Goal: Task Accomplishment & Management: Manage account settings

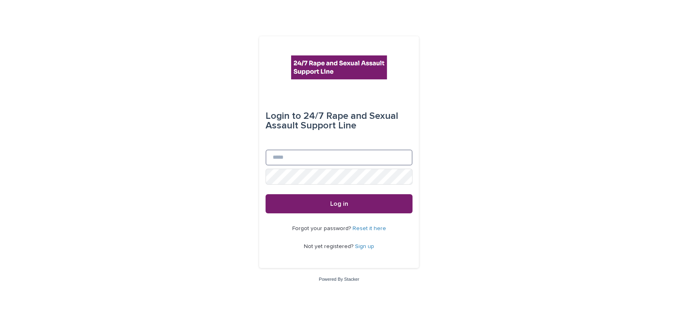
click at [282, 160] on input "Email" at bounding box center [338, 158] width 147 height 16
click at [296, 159] on input "**********" at bounding box center [338, 158] width 147 height 16
type input "**********"
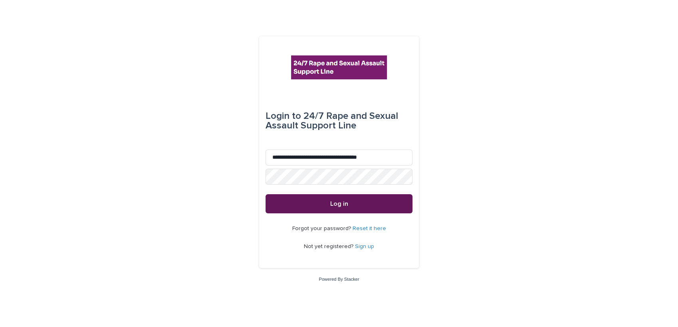
click at [338, 207] on span "Log in" at bounding box center [339, 204] width 18 height 6
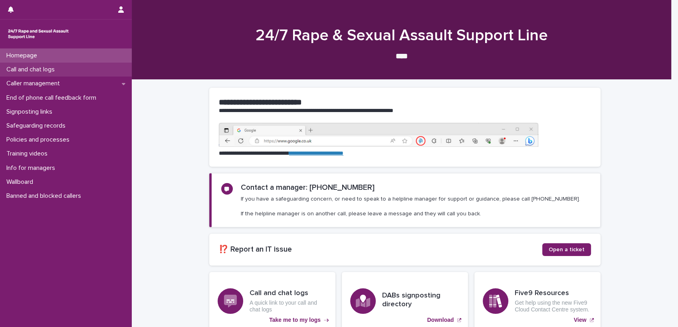
click at [44, 69] on p "Call and chat logs" at bounding box center [32, 70] width 58 height 8
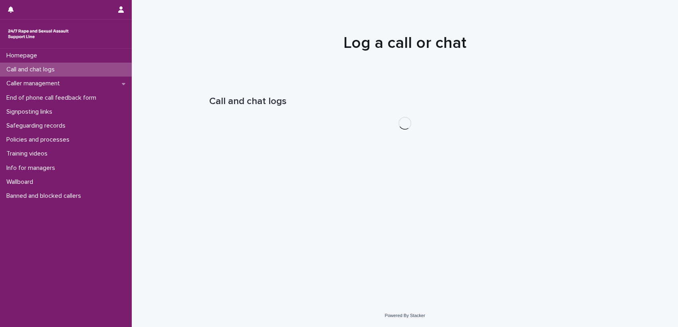
click at [44, 127] on p "Safeguarding records" at bounding box center [37, 126] width 69 height 8
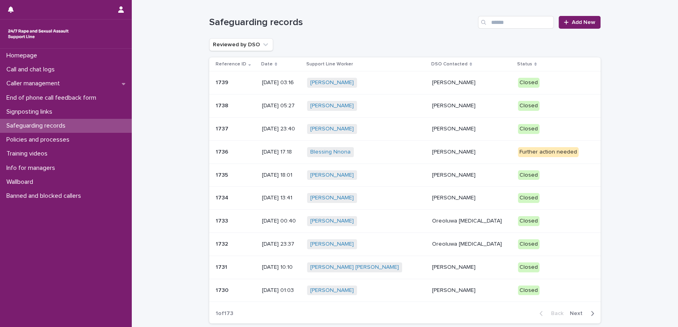
click at [436, 152] on p "Tara Nadi" at bounding box center [471, 152] width 79 height 7
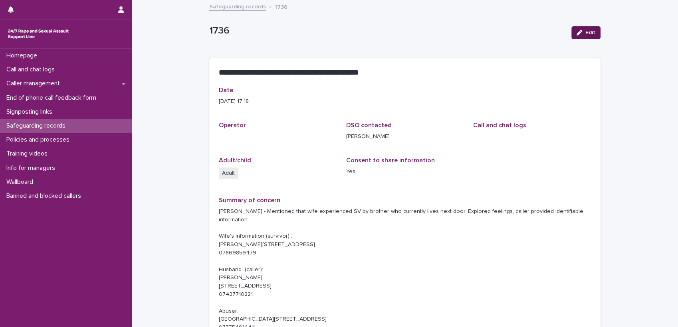
click at [580, 30] on div "button" at bounding box center [580, 33] width 9 height 6
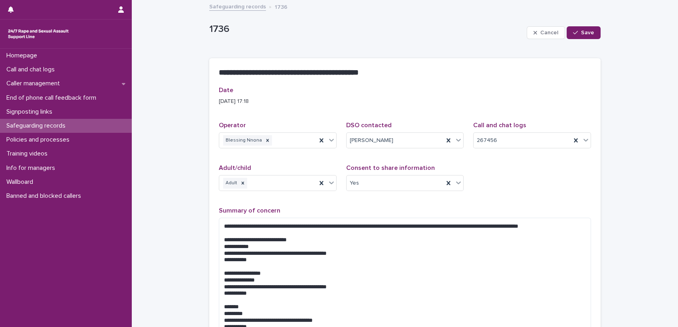
scroll to position [275, 0]
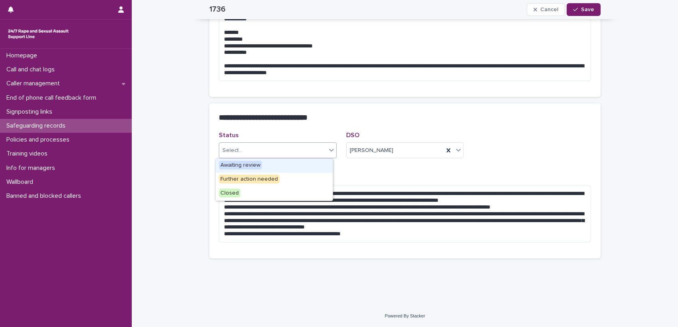
click at [327, 153] on icon at bounding box center [331, 150] width 8 height 8
drag, startPoint x: 244, startPoint y: 186, endPoint x: 242, endPoint y: 193, distance: 7.4
click at [242, 193] on div "Closed" at bounding box center [274, 194] width 117 height 14
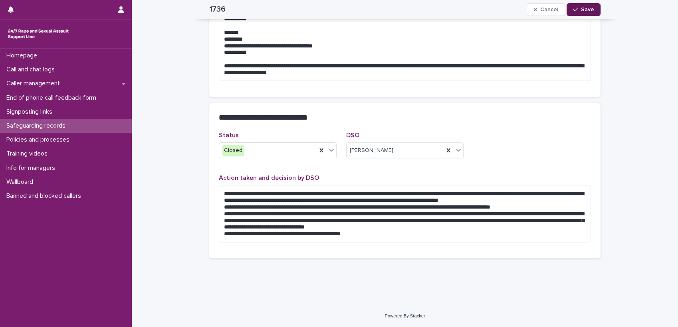
click at [587, 16] on button "Save" at bounding box center [583, 9] width 34 height 13
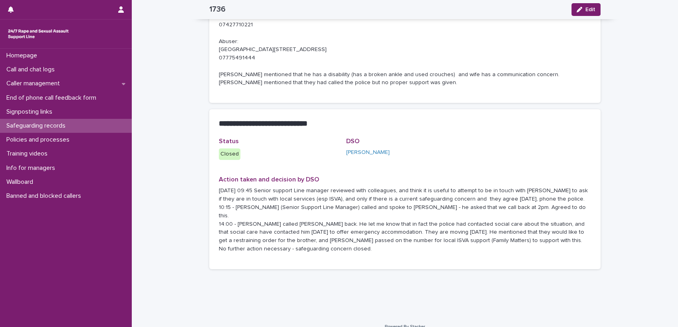
scroll to position [0, 0]
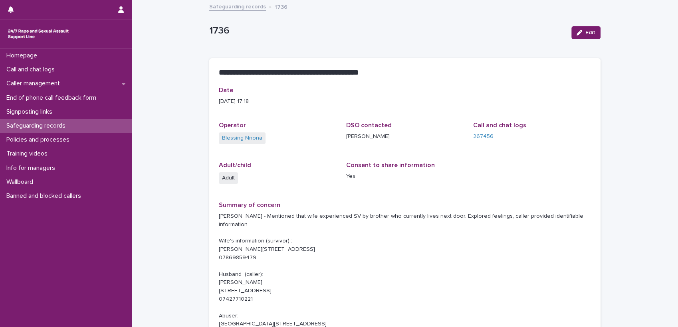
click at [230, 4] on link "Safeguarding records" at bounding box center [237, 6] width 57 height 9
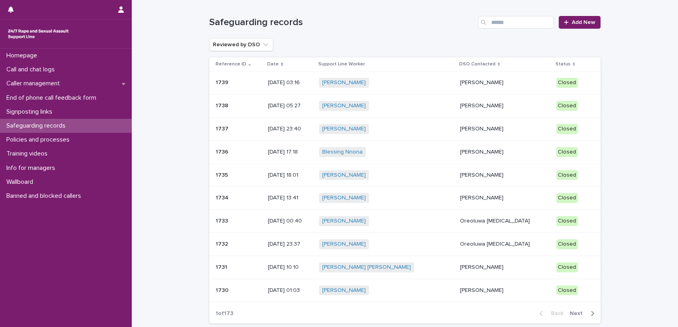
click at [477, 81] on p "Mopelola Adeniji" at bounding box center [505, 82] width 90 height 7
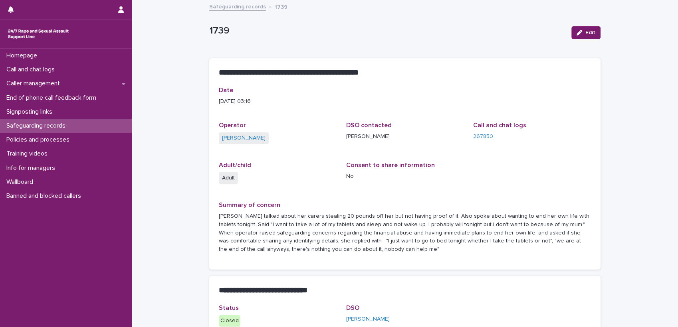
click at [242, 6] on link "Safeguarding records" at bounding box center [237, 6] width 57 height 9
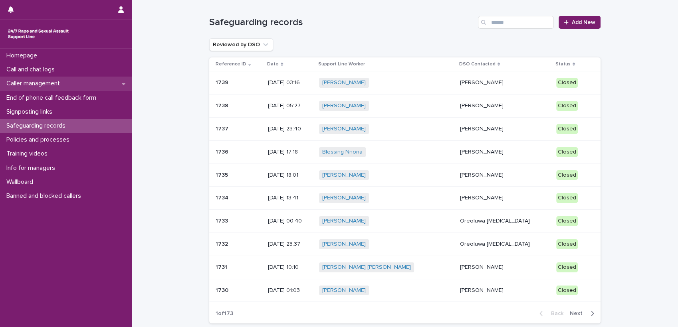
click at [38, 85] on p "Caller management" at bounding box center [34, 84] width 63 height 8
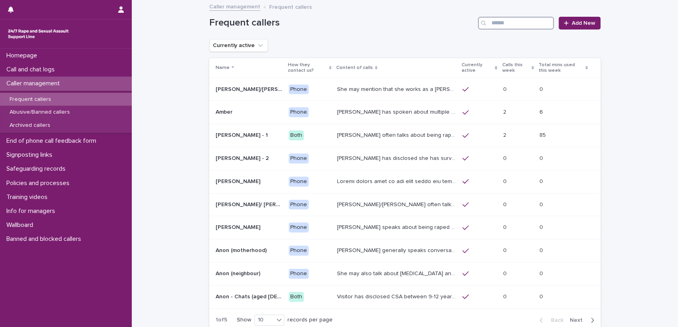
click at [500, 22] on input "Search" at bounding box center [516, 23] width 76 height 13
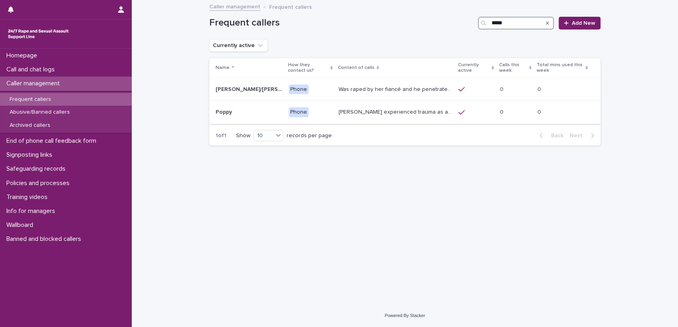
type input "*****"
click at [404, 110] on p "Poppy experienced trauma as a child, witnessing her father raping her late moth…" at bounding box center [396, 111] width 115 height 8
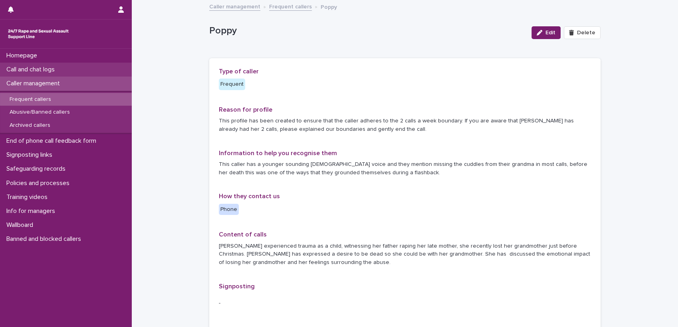
click at [37, 71] on p "Call and chat logs" at bounding box center [32, 70] width 58 height 8
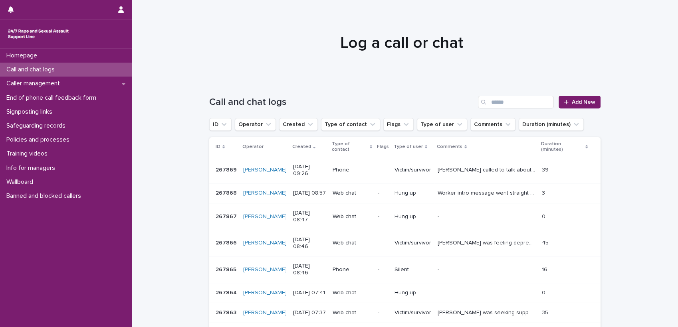
click at [37, 71] on p "Call and chat logs" at bounding box center [32, 70] width 58 height 8
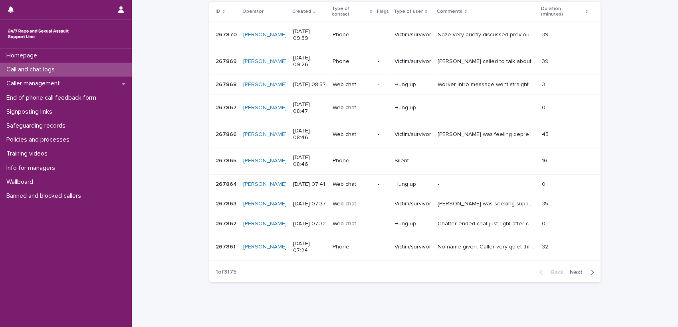
scroll to position [172, 0]
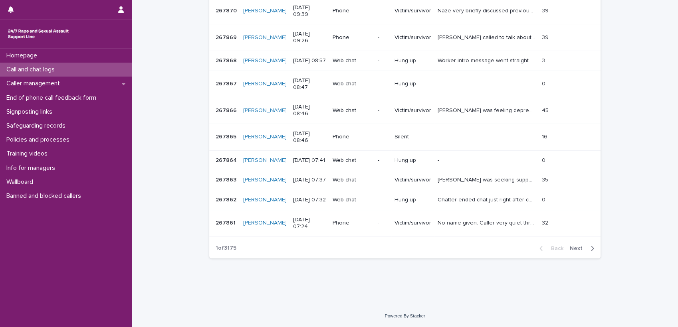
click at [627, 150] on div "Loading... Saving… Loading... Saving… Call and chat logs Add New ID Operator Cr…" at bounding box center [405, 113] width 546 height 384
click at [45, 86] on p "Caller management" at bounding box center [34, 84] width 63 height 8
